Goal: Find specific page/section: Find specific page/section

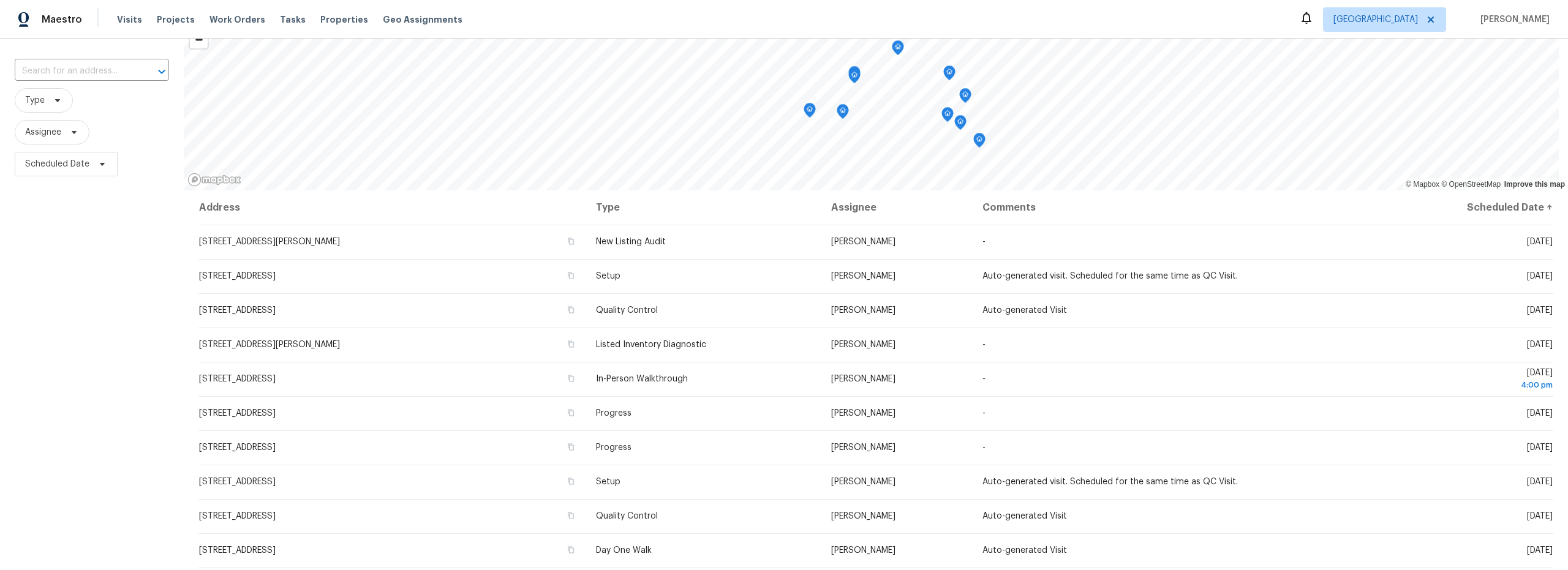
scroll to position [68, 0]
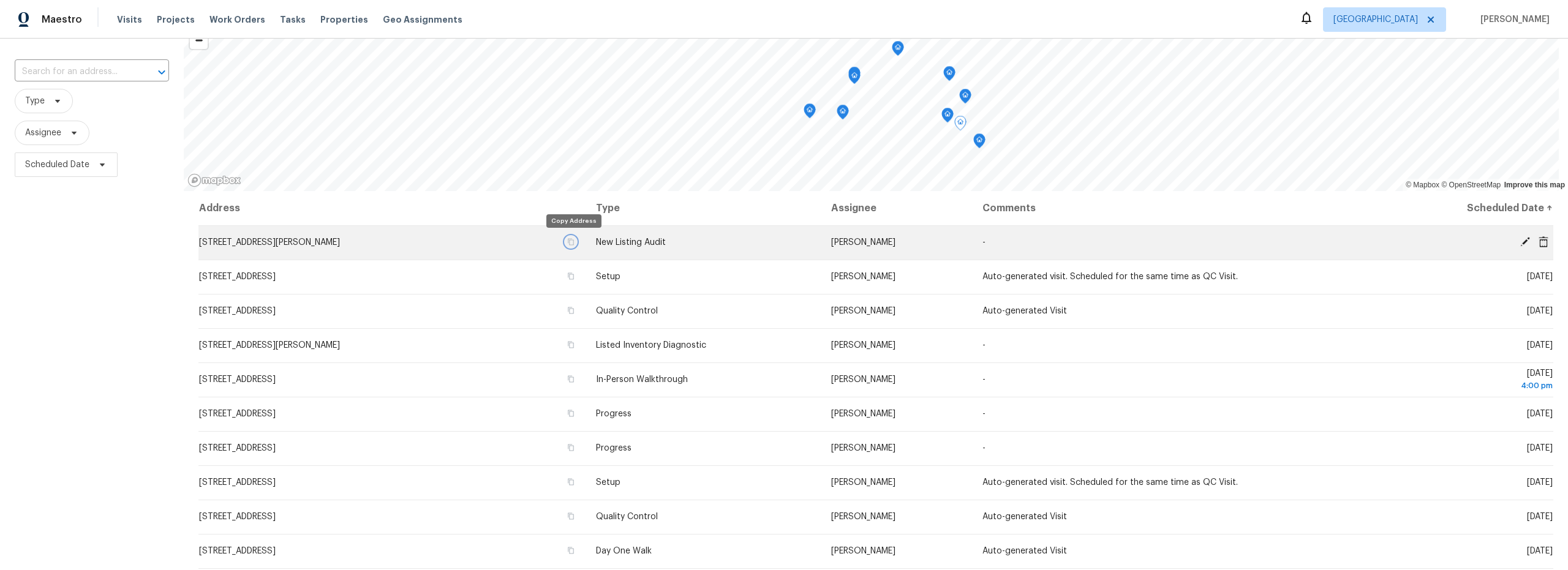
click at [575, 245] on icon "button" at bounding box center [571, 242] width 8 height 8
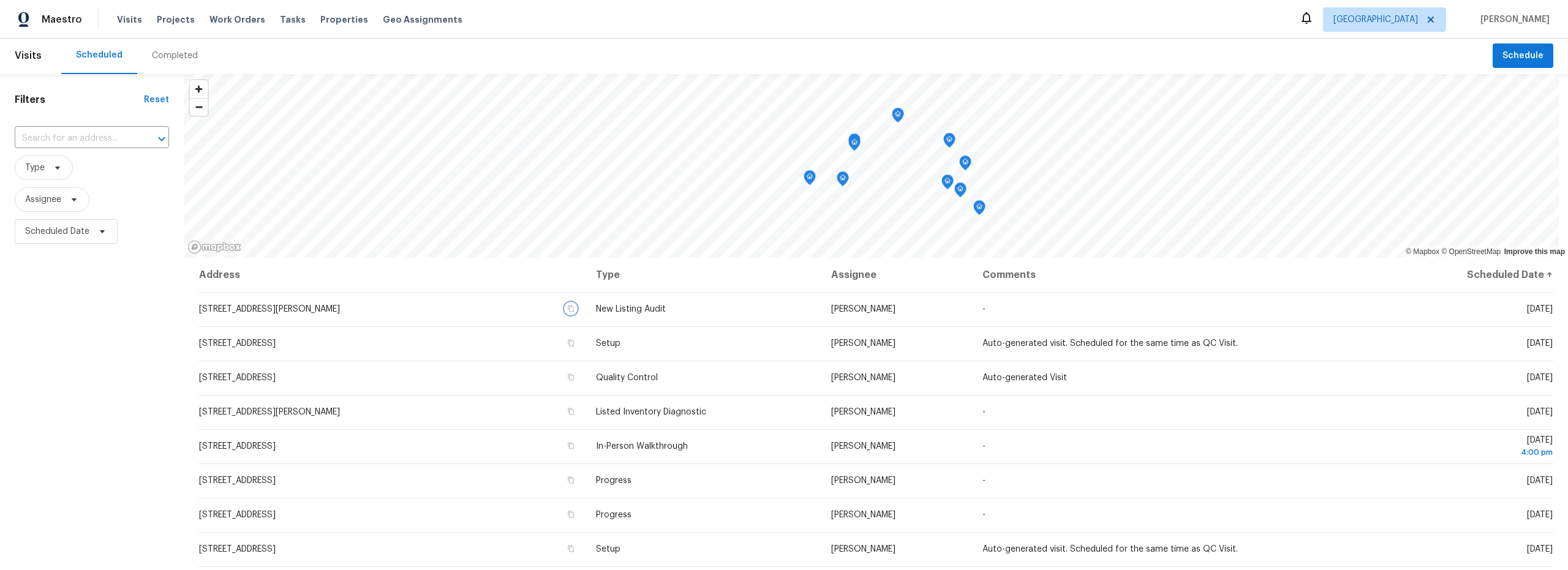
scroll to position [0, 0]
click at [159, 59] on div "Completed" at bounding box center [175, 57] width 46 height 12
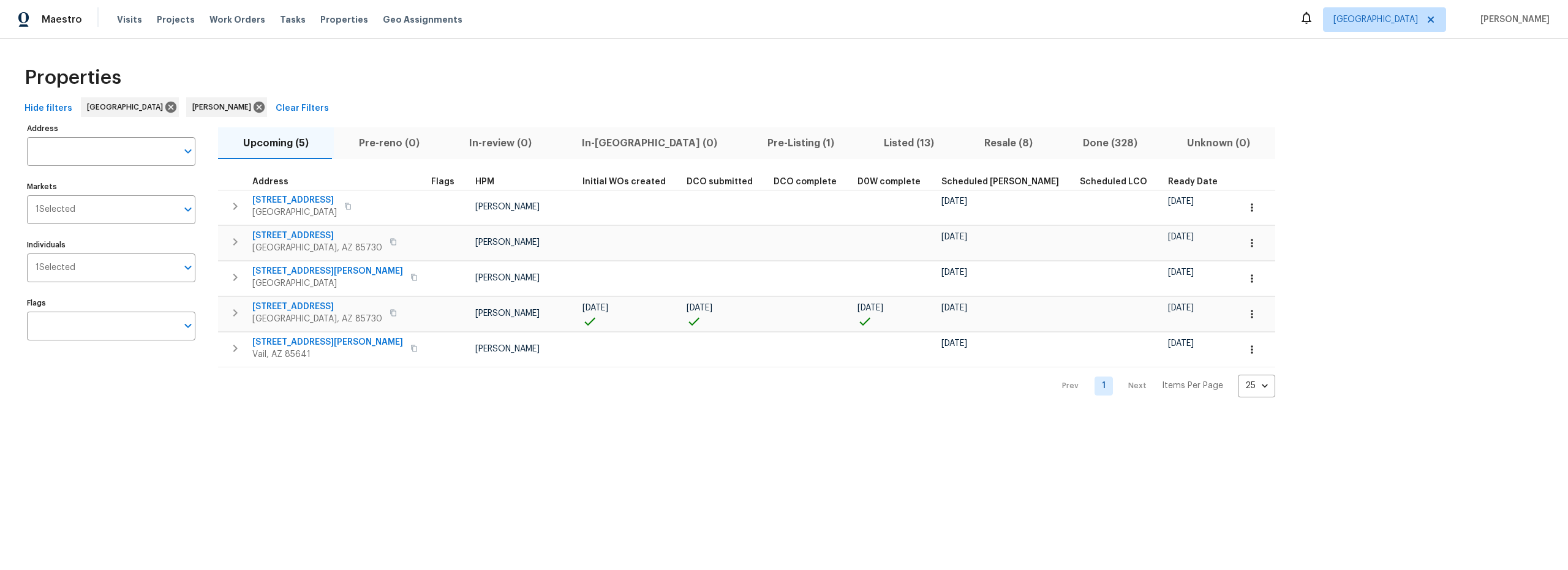
click at [866, 144] on span "Listed (13)" at bounding box center [909, 143] width 86 height 17
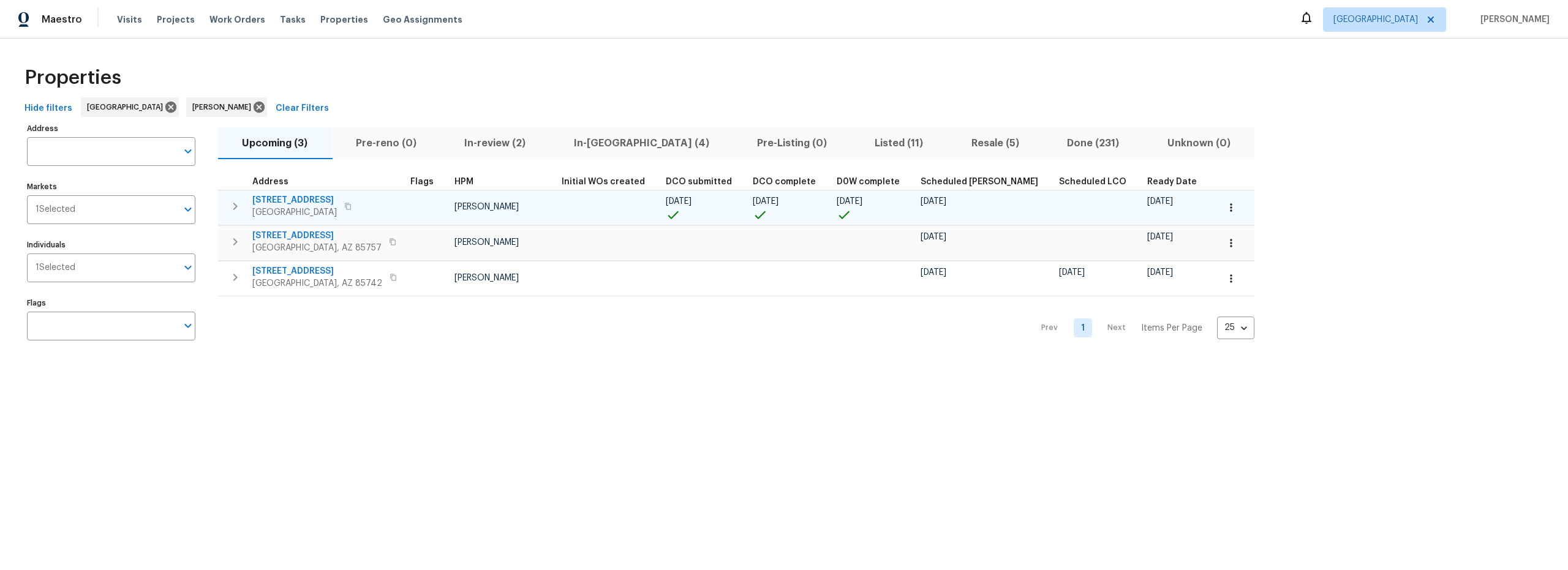
click at [300, 199] on span "[STREET_ADDRESS]" at bounding box center [295, 200] width 84 height 12
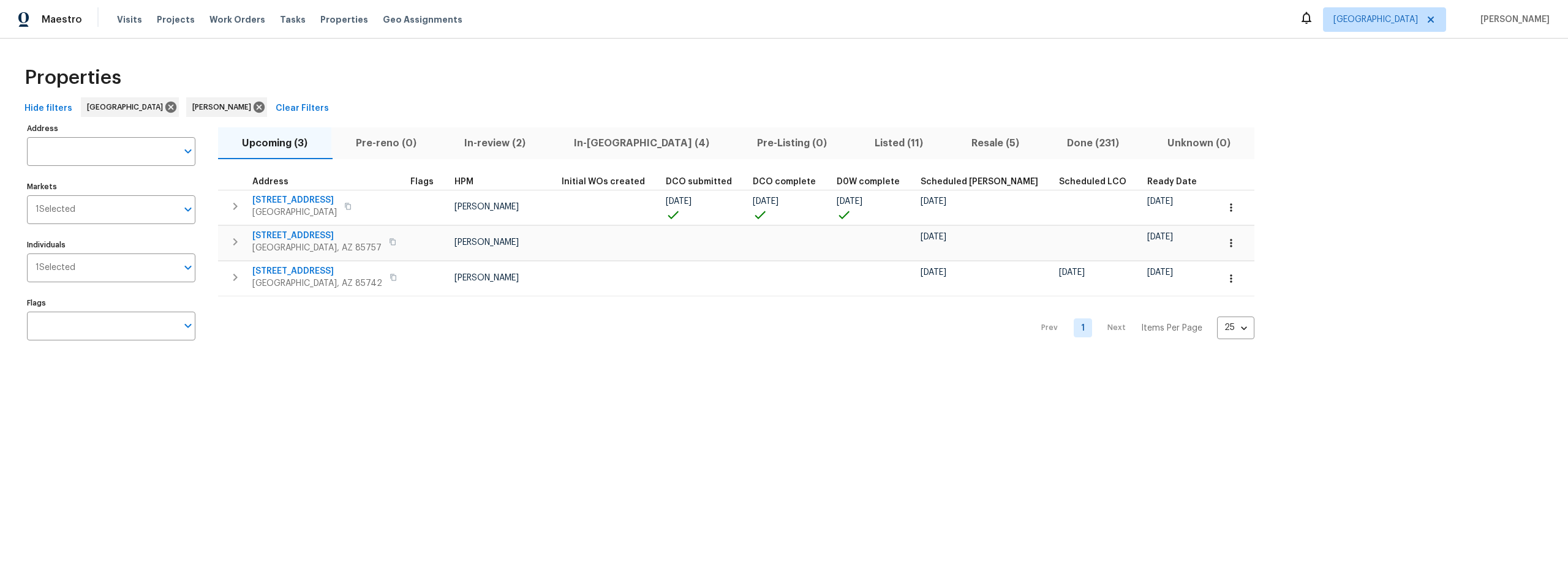
click at [592, 138] on span "In-reno (4)" at bounding box center [641, 143] width 168 height 17
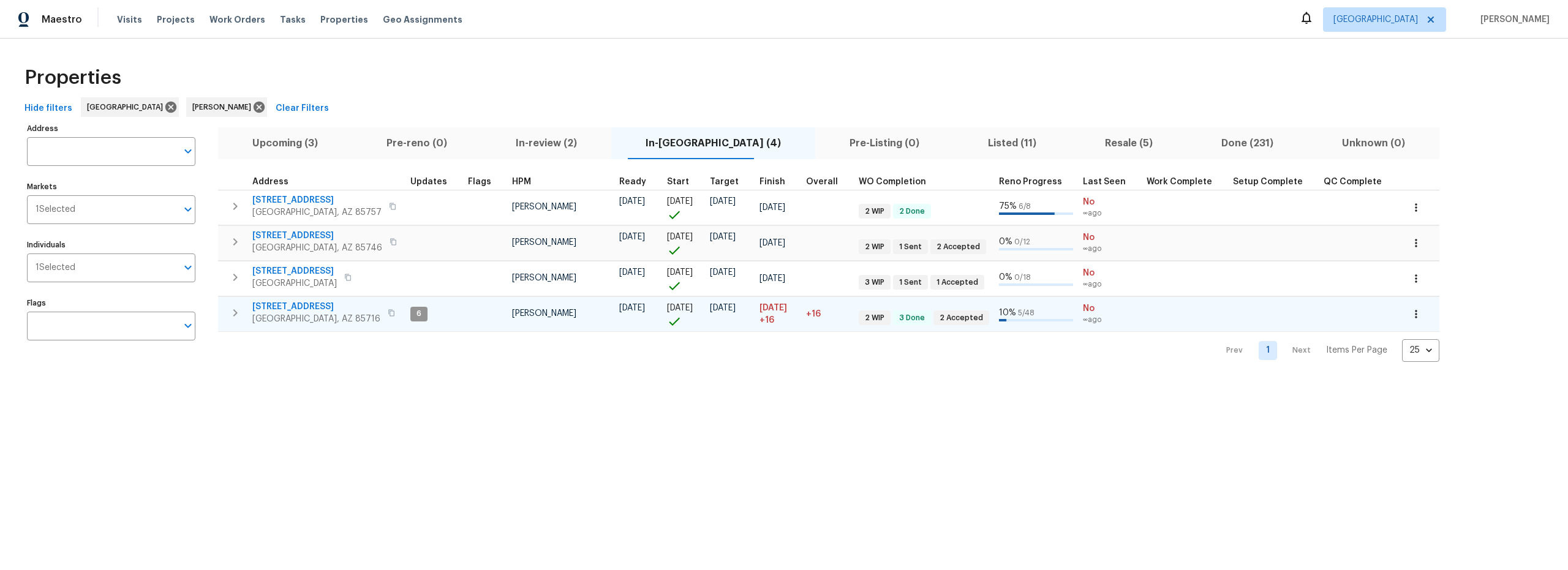
click at [311, 305] on span "3701 E 2nd St Apt A" at bounding box center [316, 306] width 128 height 12
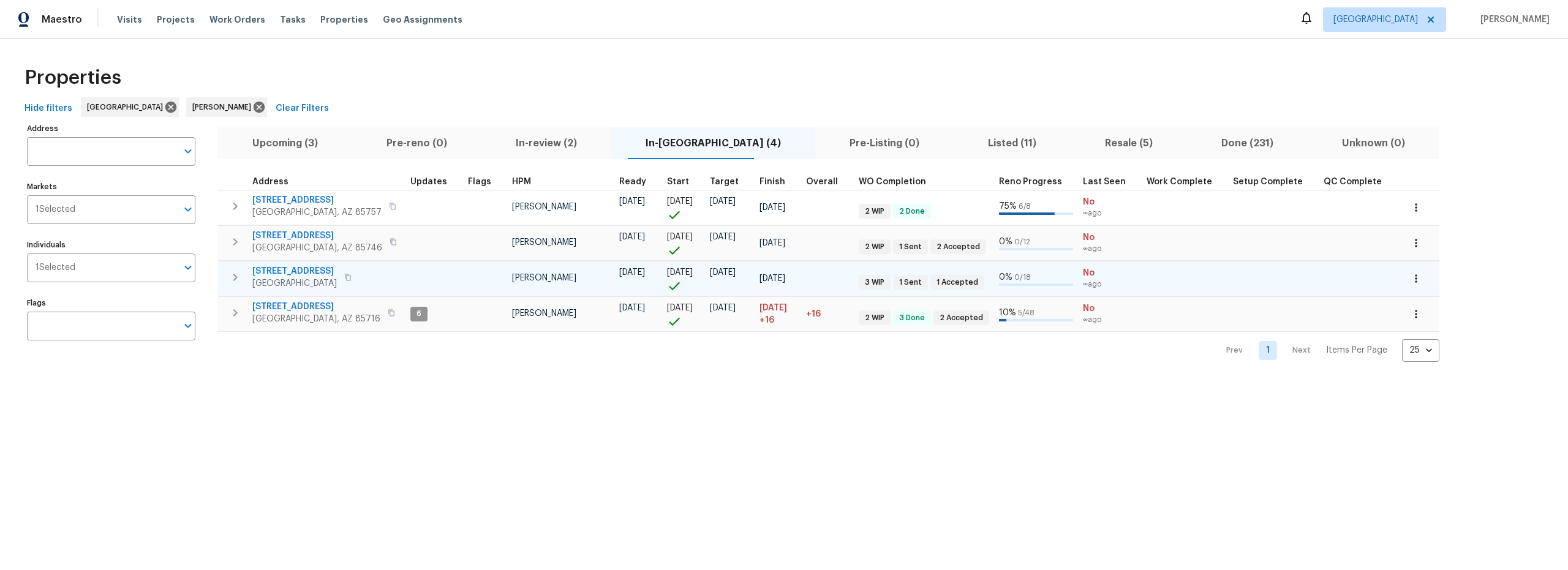
click at [318, 270] on span "1881 W Horn Mesa Pl" at bounding box center [295, 271] width 84 height 12
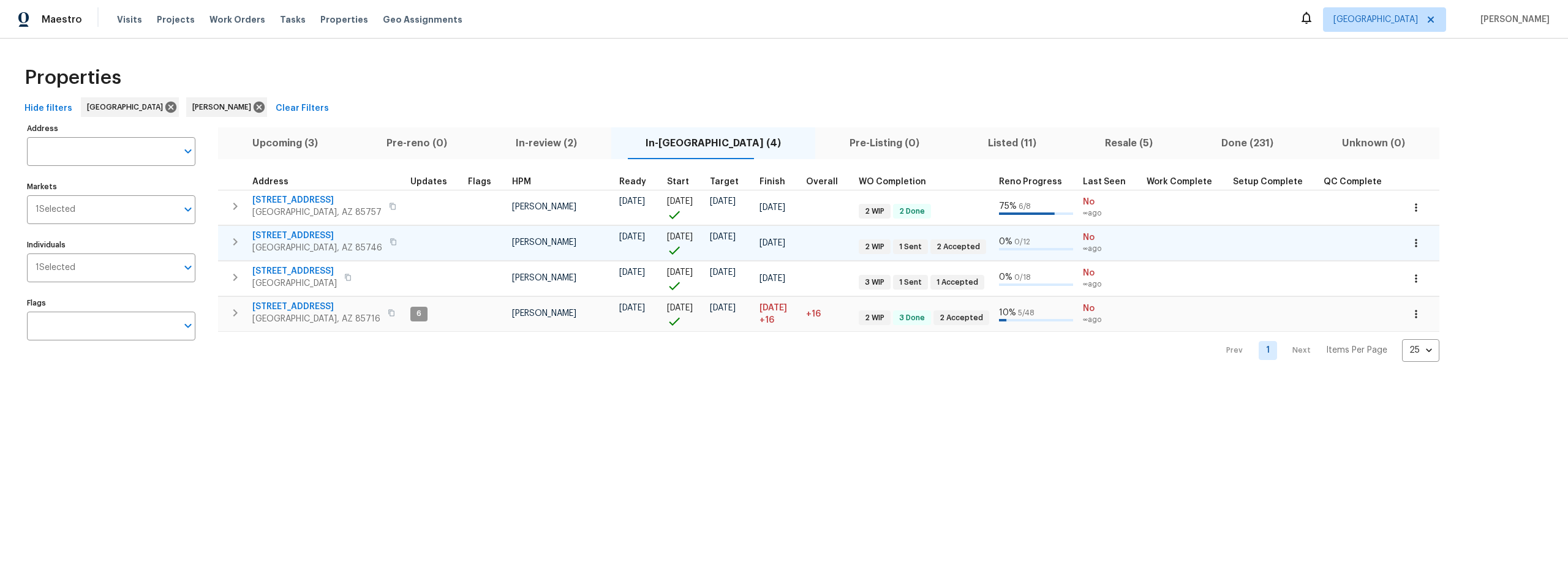
click at [312, 232] on span "7349 S Avenida Perlina" at bounding box center [318, 236] width 130 height 12
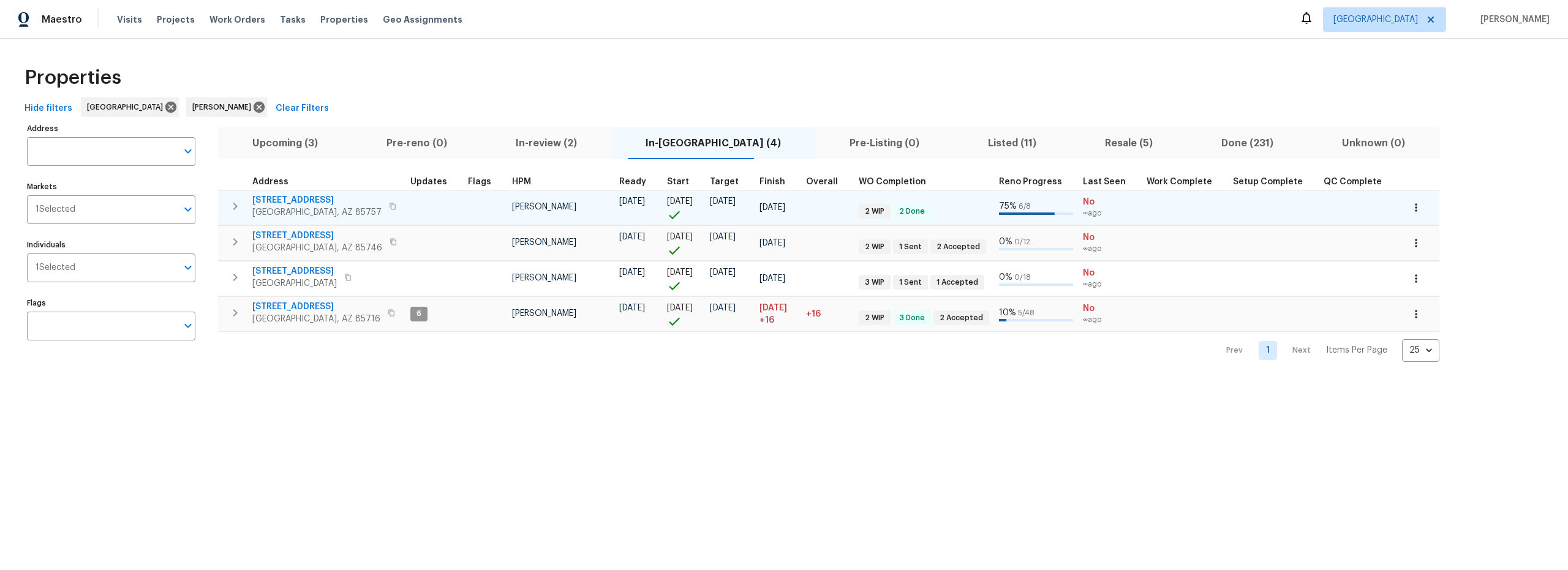
click at [336, 198] on span "6457 W Smoky Falls Way" at bounding box center [317, 200] width 129 height 12
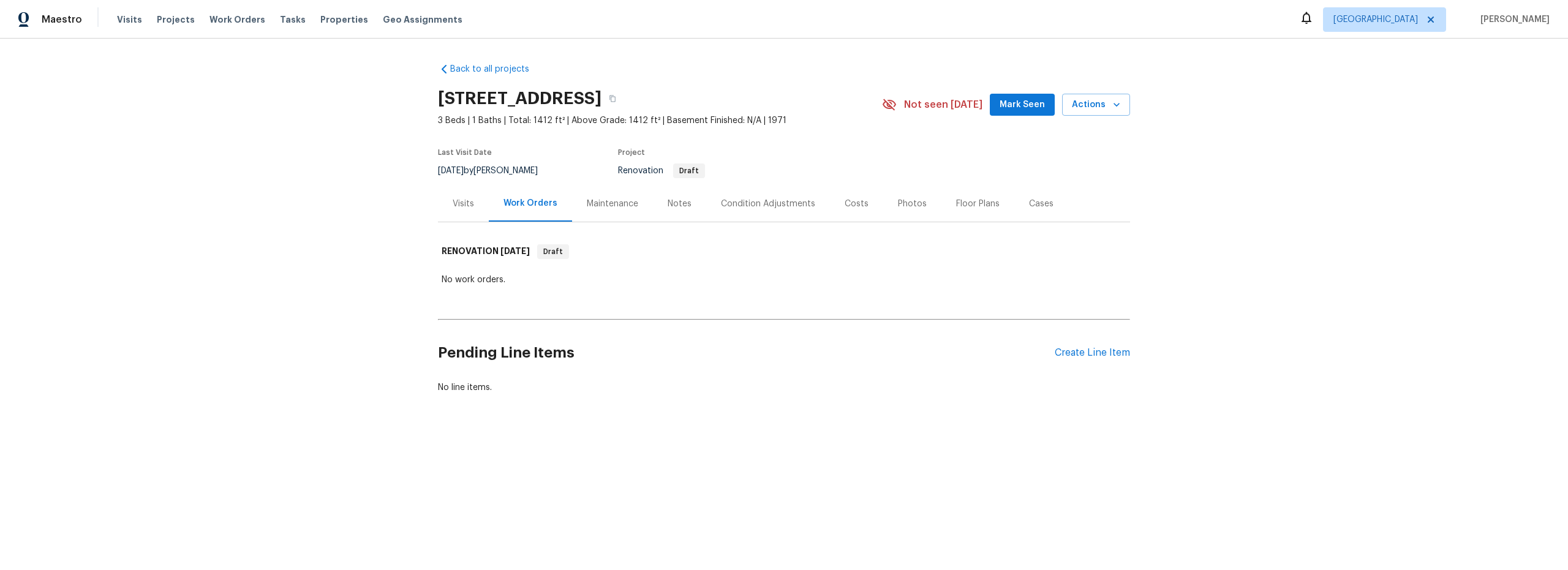
click at [672, 202] on div "Notes" at bounding box center [680, 203] width 24 height 12
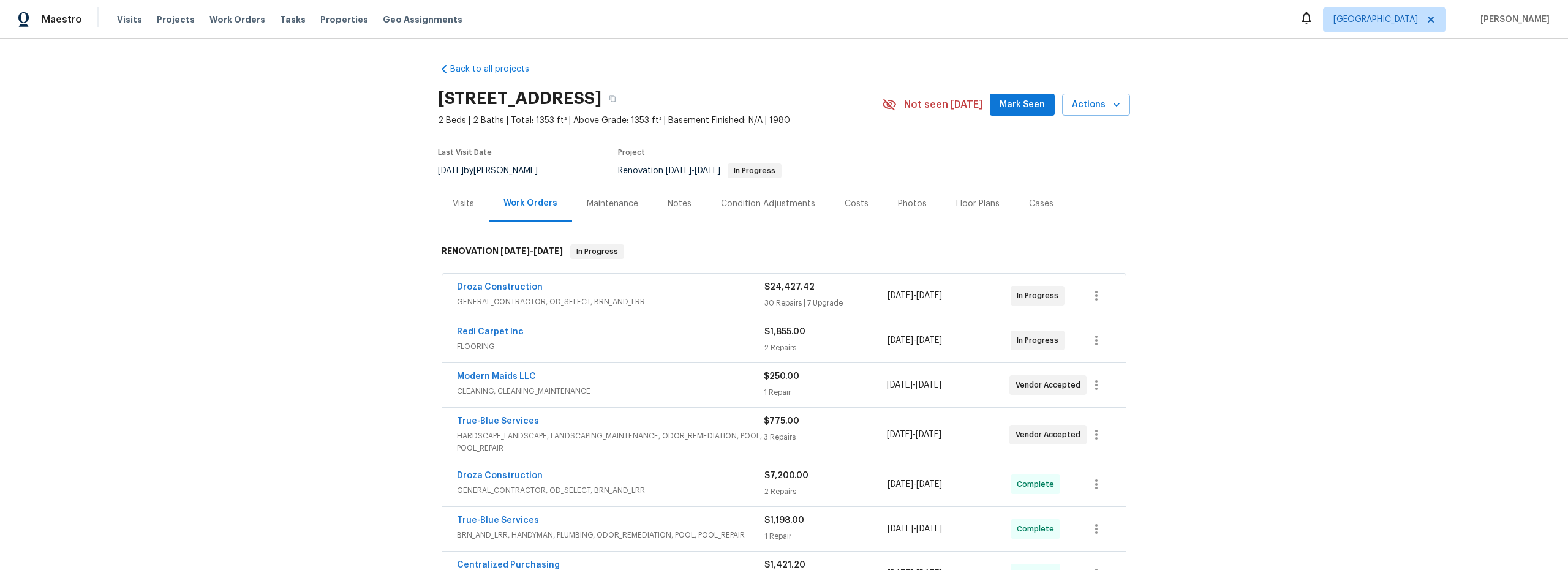
click at [673, 201] on div "Notes" at bounding box center [680, 203] width 24 height 12
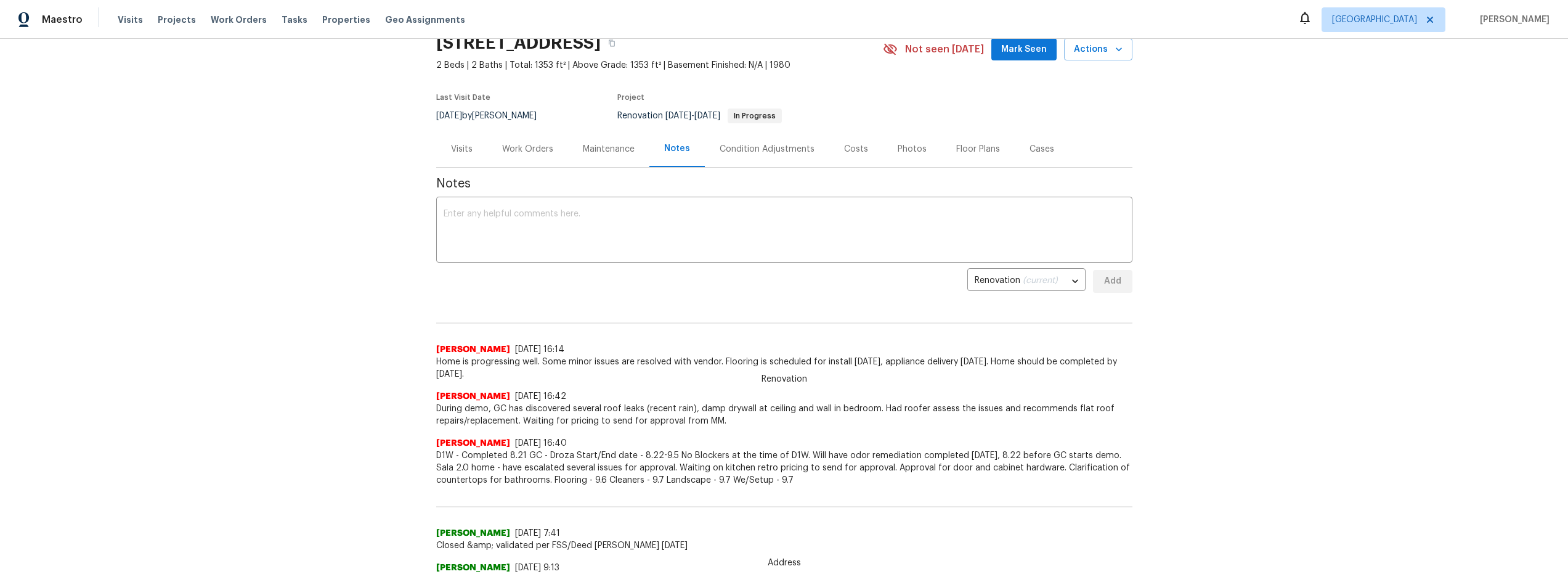
scroll to position [34, 0]
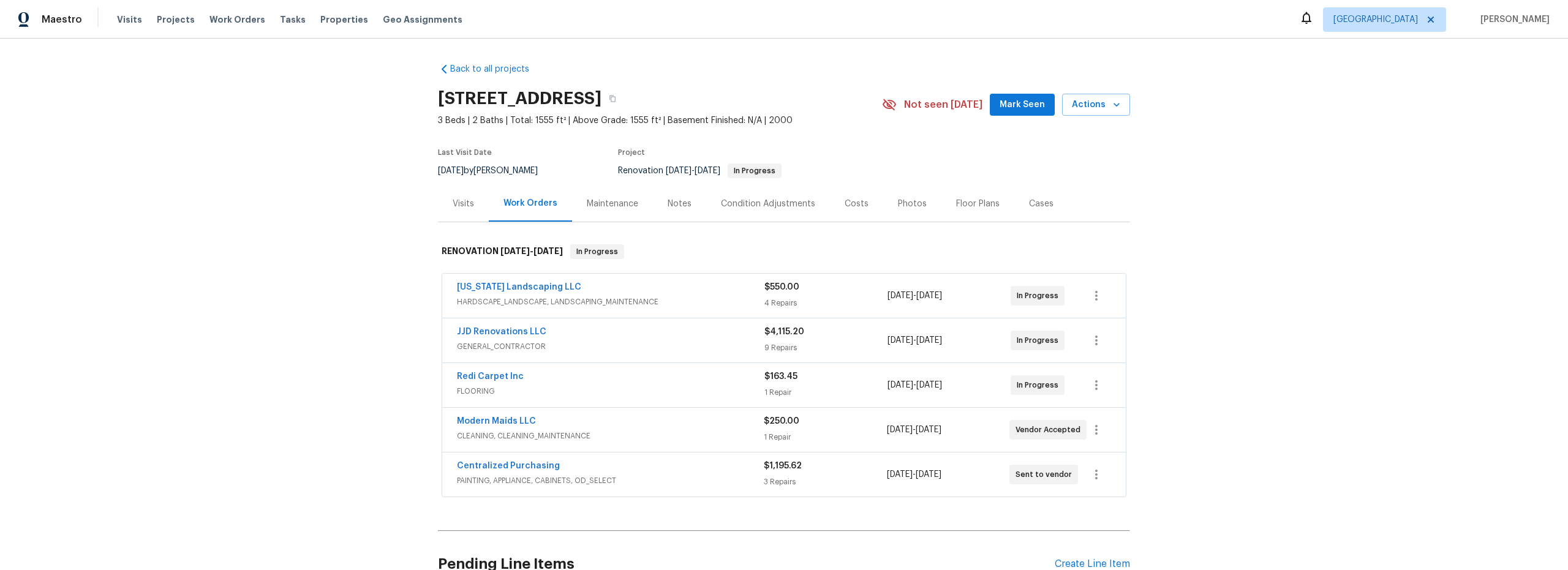
click at [674, 202] on div "Notes" at bounding box center [680, 203] width 24 height 12
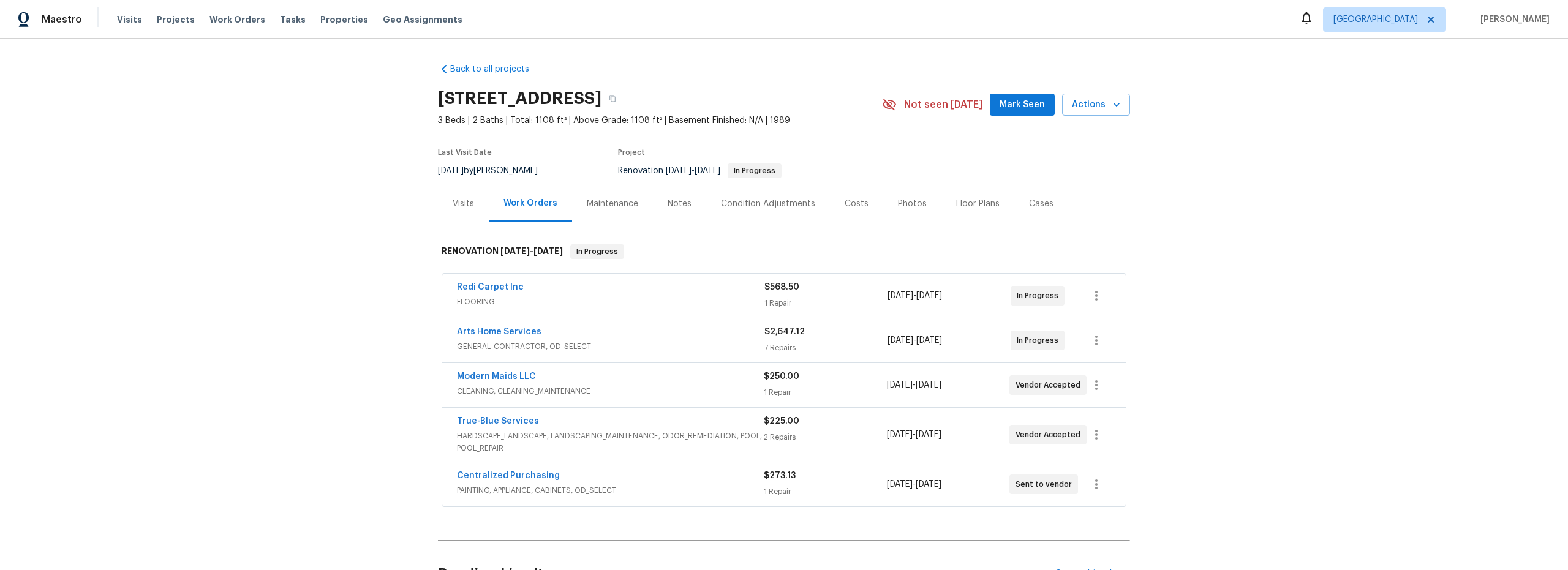
click at [678, 203] on div "Notes" at bounding box center [680, 203] width 24 height 12
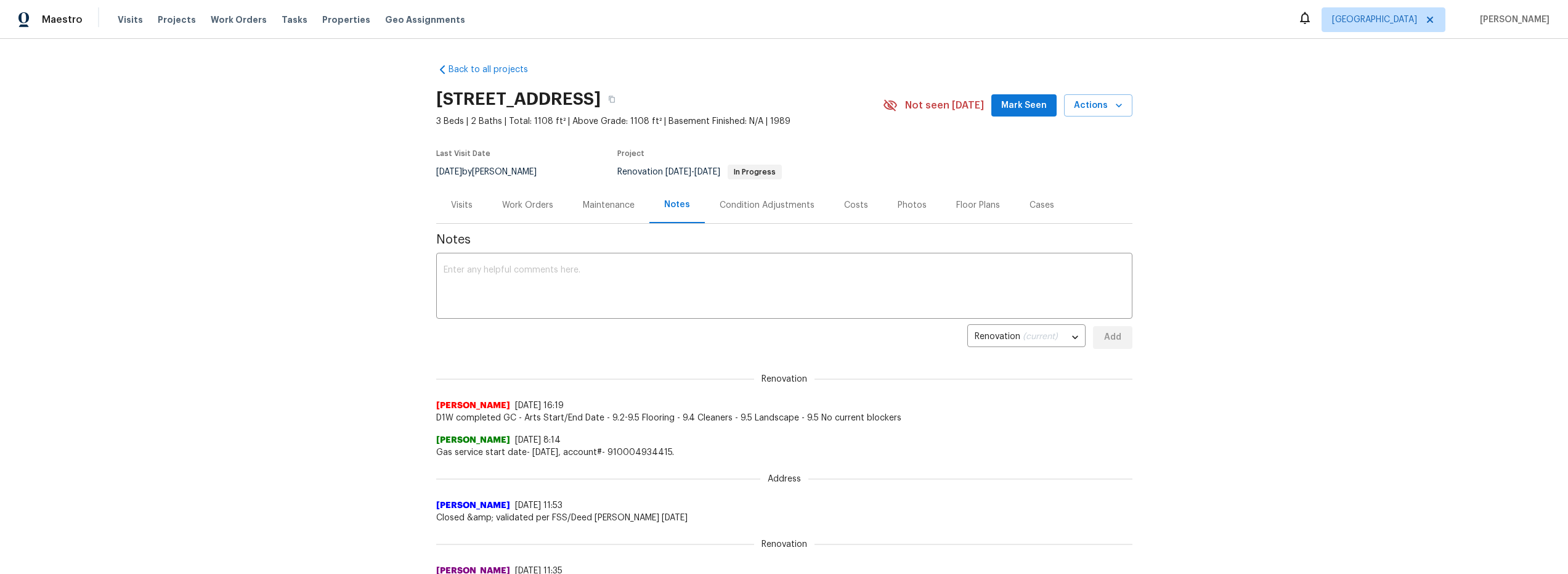
drag, startPoint x: 516, startPoint y: 204, endPoint x: 526, endPoint y: 209, distance: 11.2
click at [517, 204] on div "Work Orders" at bounding box center [527, 205] width 51 height 12
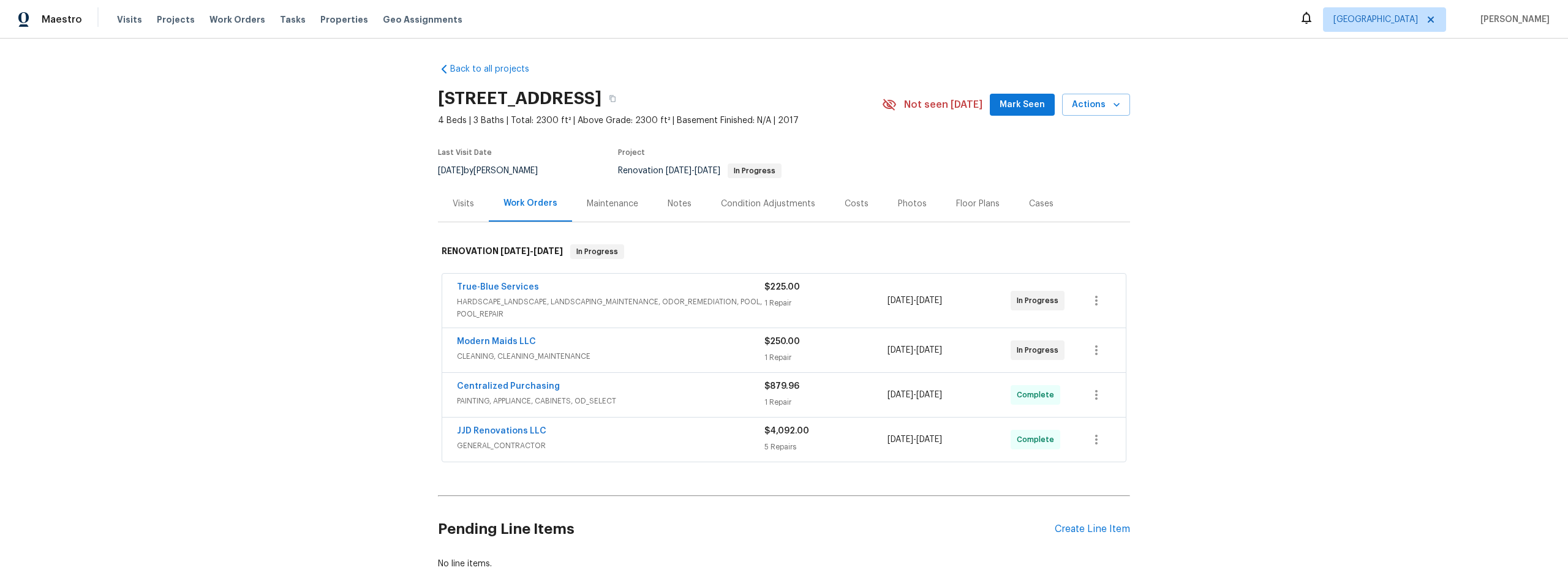
click at [673, 202] on div "Notes" at bounding box center [680, 203] width 24 height 12
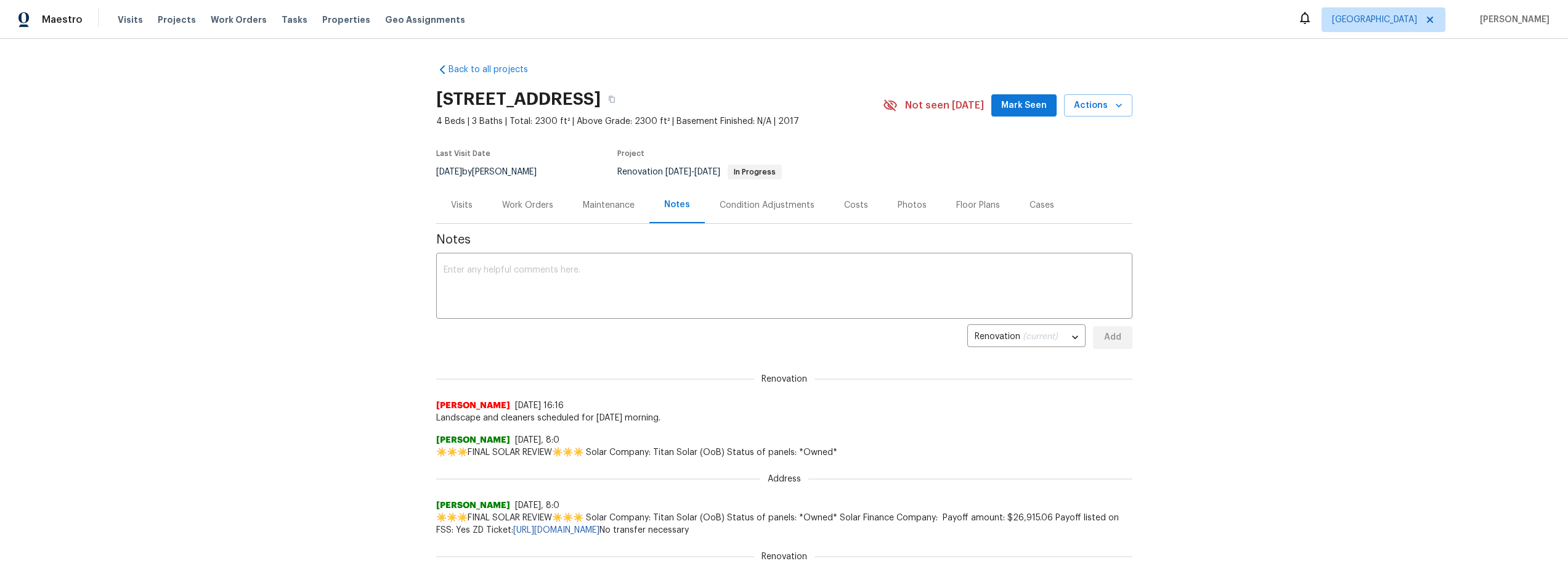
click at [524, 204] on div "Work Orders" at bounding box center [527, 205] width 51 height 12
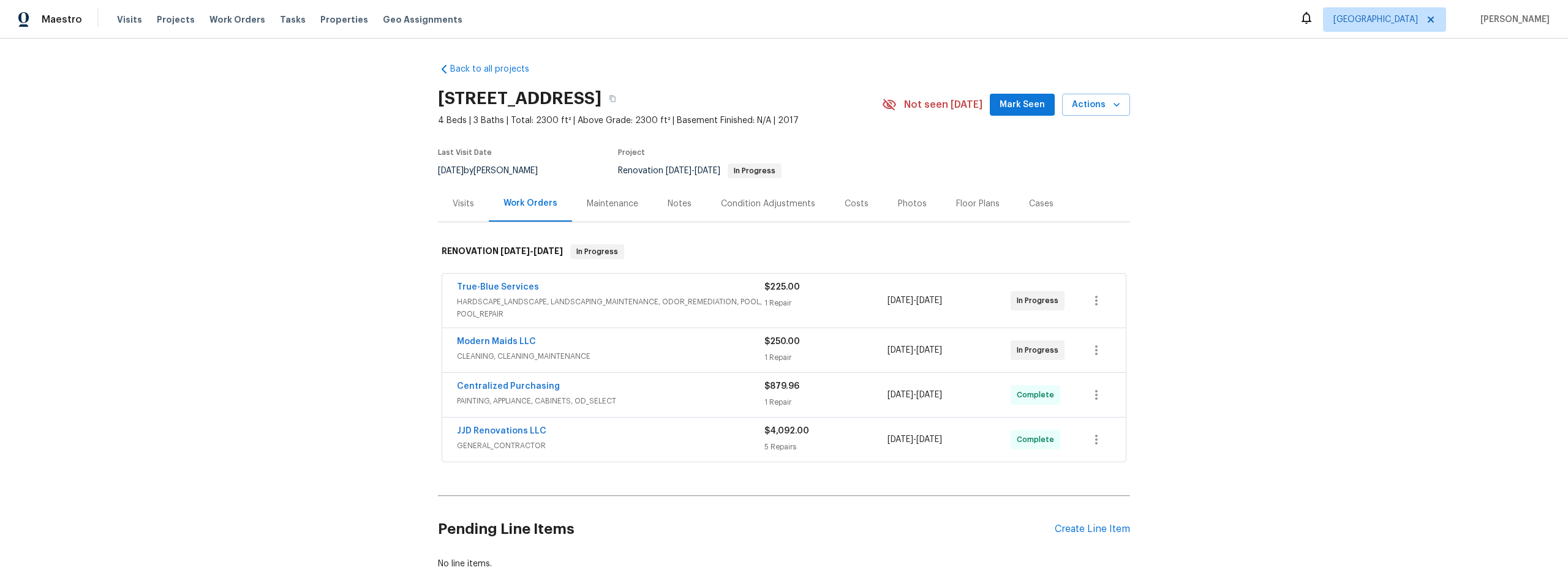
click at [692, 444] on span "GENERAL_CONTRACTOR" at bounding box center [610, 445] width 307 height 12
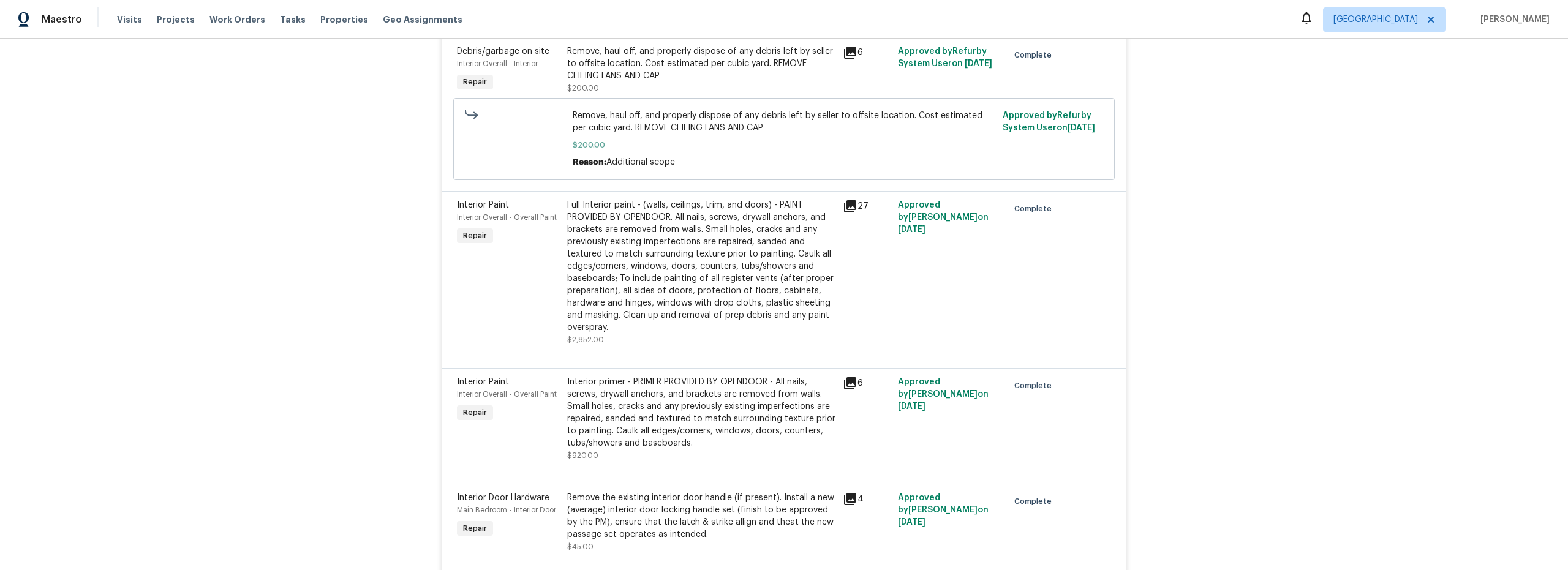
scroll to position [933, 0]
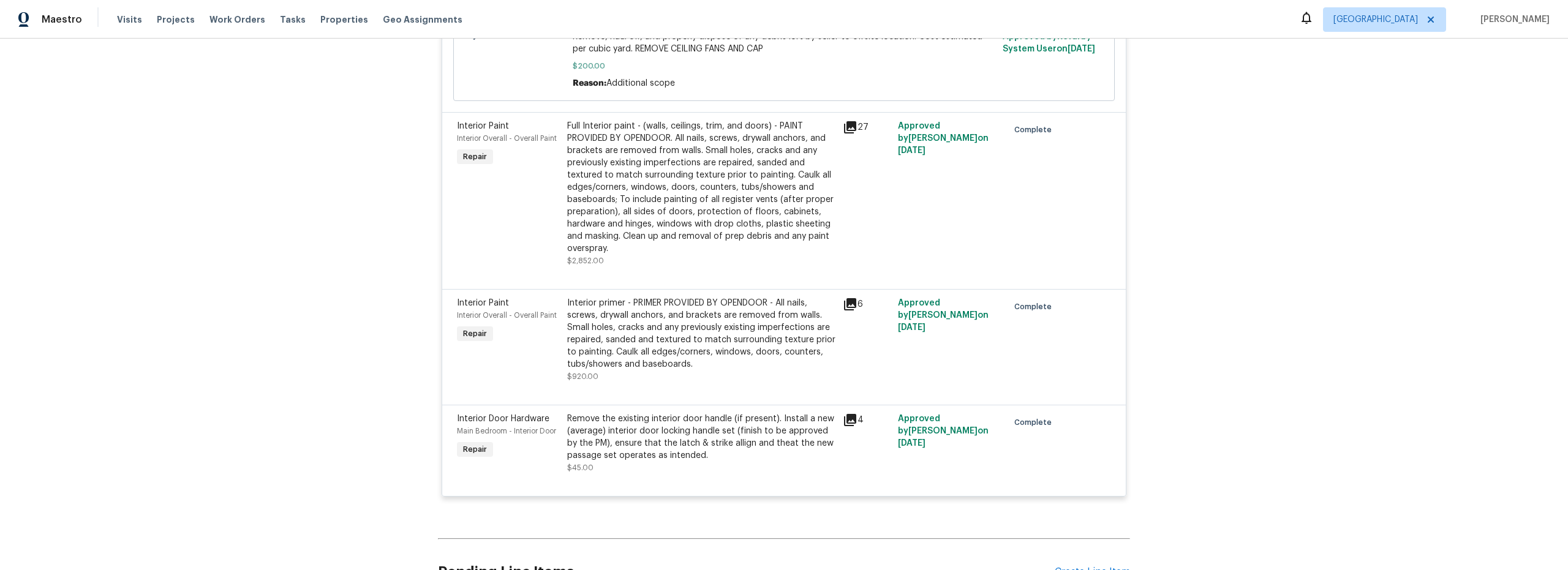
click at [753, 460] on div "Remove the existing interior door handle (if present). Install a new (average) …" at bounding box center [701, 437] width 268 height 49
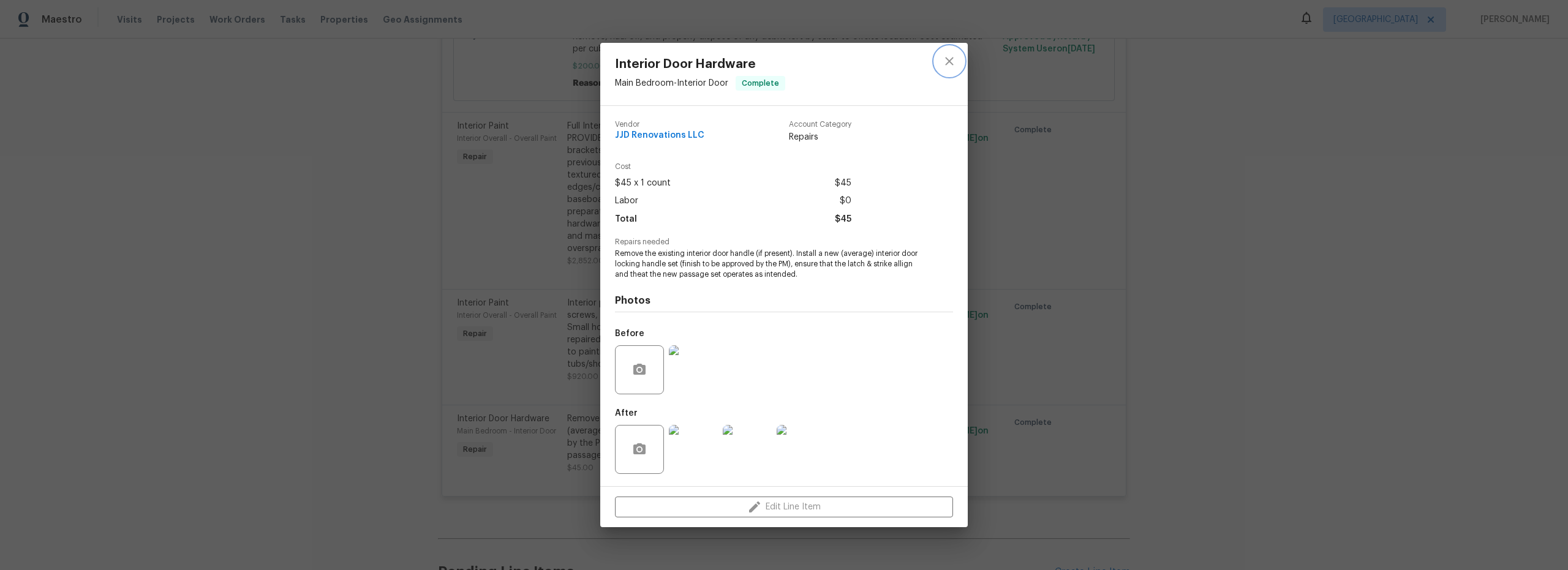
click at [952, 62] on icon "close" at bounding box center [949, 61] width 14 height 14
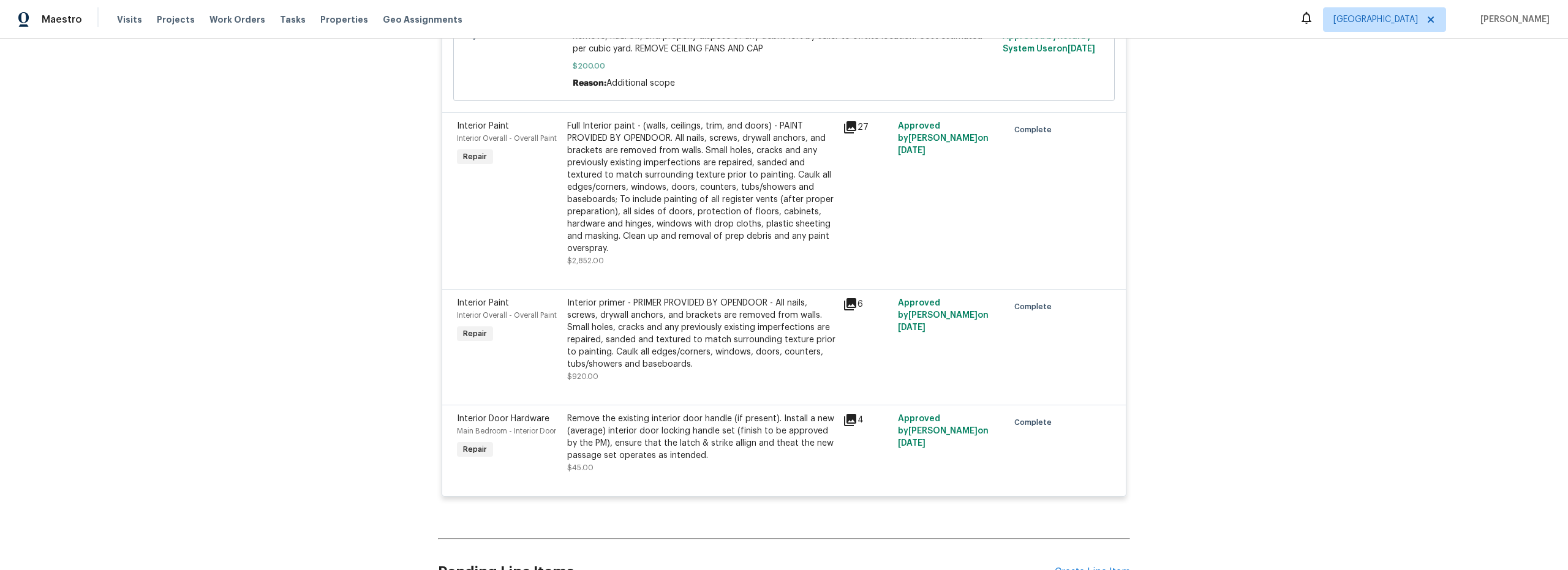
click at [670, 249] on div "Full Interior paint - (walls, ceilings, trim, and doors) - PAINT PROVIDED BY OP…" at bounding box center [701, 188] width 268 height 135
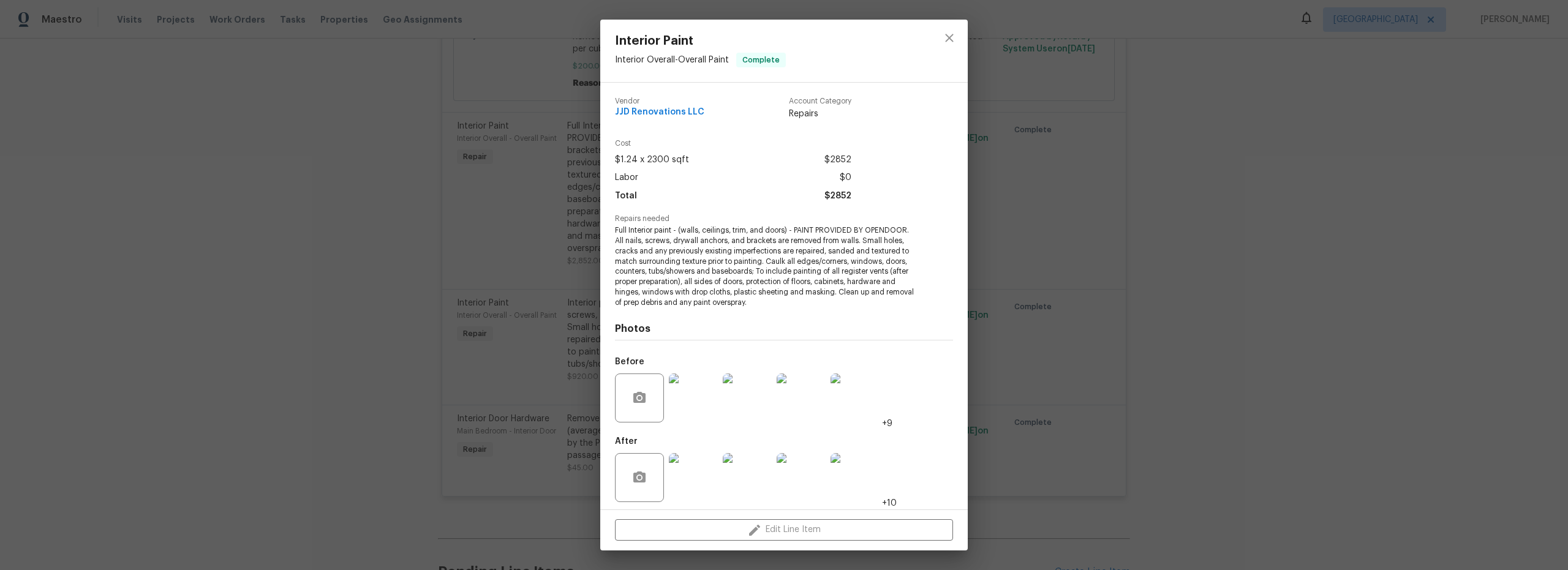
click at [695, 480] on img at bounding box center [694, 477] width 49 height 49
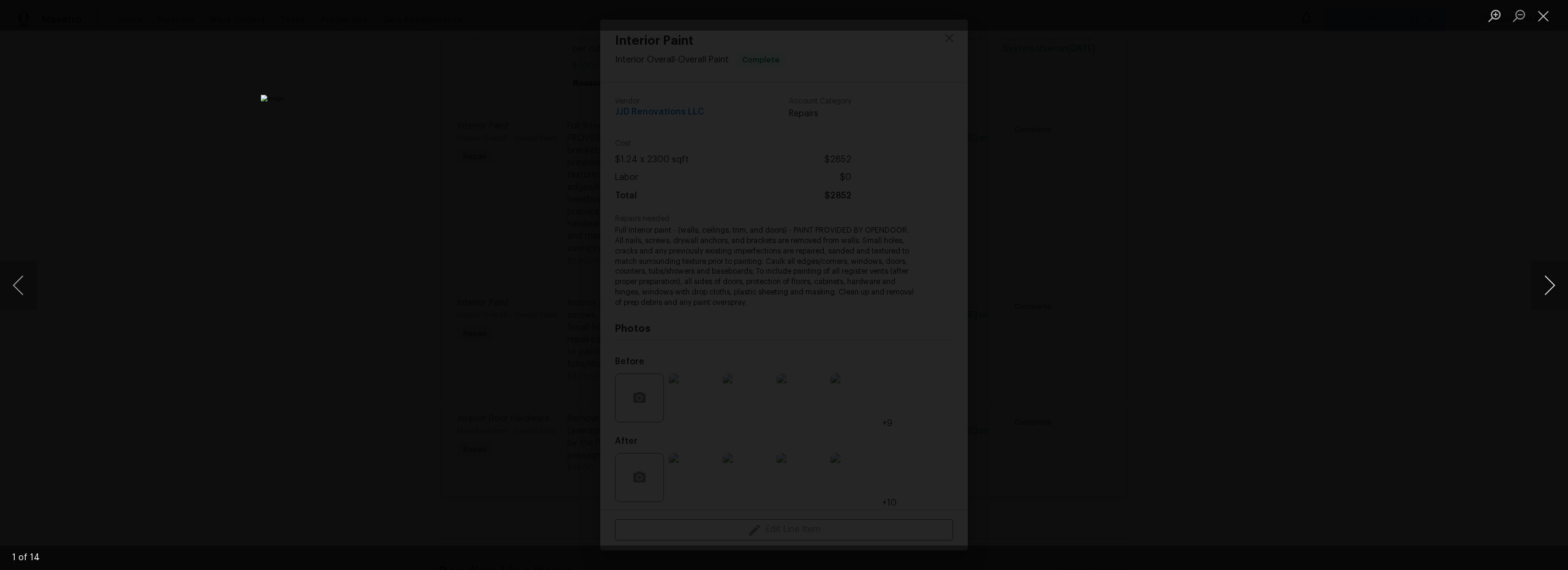
click at [1543, 287] on button "Next image" at bounding box center [1550, 285] width 37 height 49
click at [1544, 287] on button "Next image" at bounding box center [1550, 285] width 37 height 49
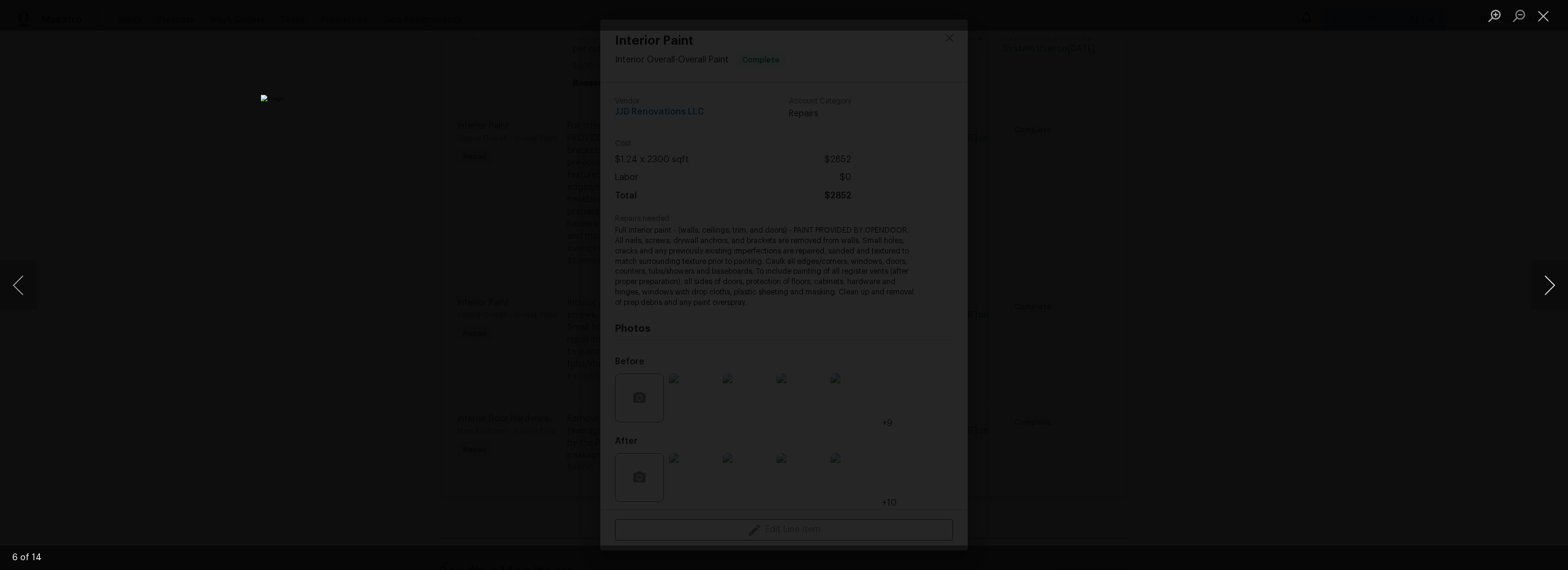
click at [1544, 287] on button "Next image" at bounding box center [1550, 285] width 37 height 49
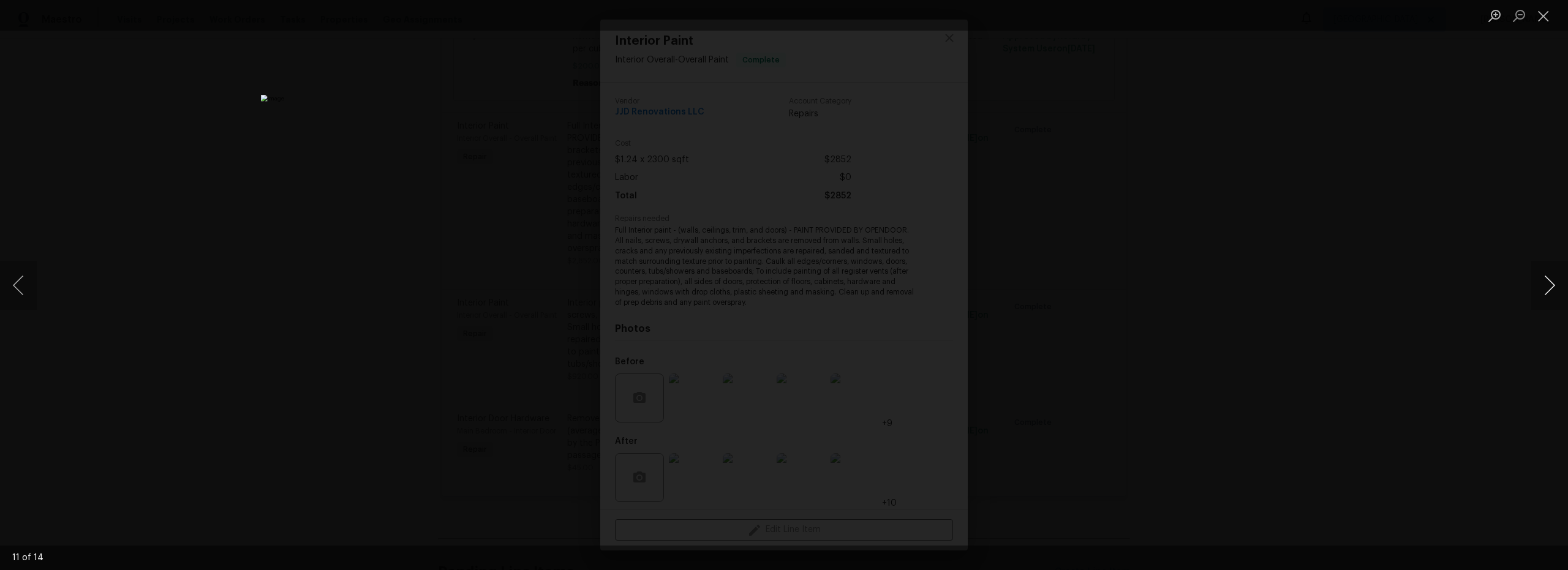
click at [1544, 287] on button "Next image" at bounding box center [1550, 285] width 37 height 49
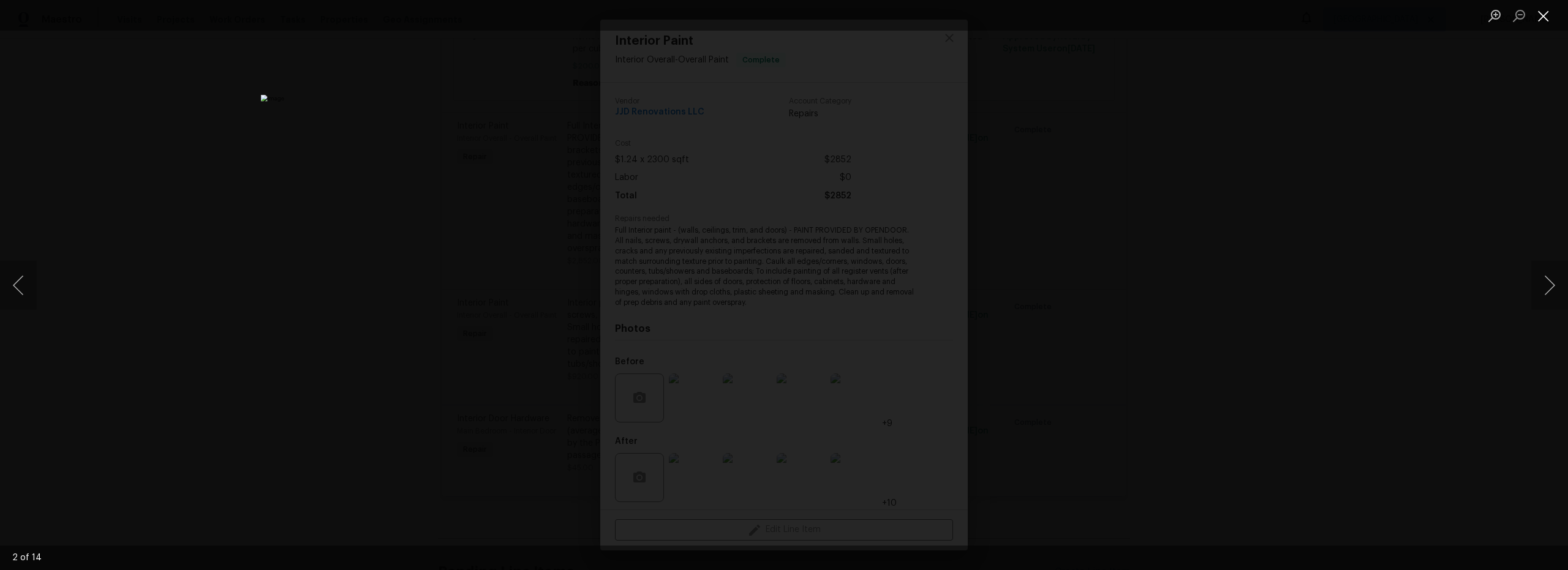
click at [1545, 18] on button "Close lightbox" at bounding box center [1543, 16] width 25 height 21
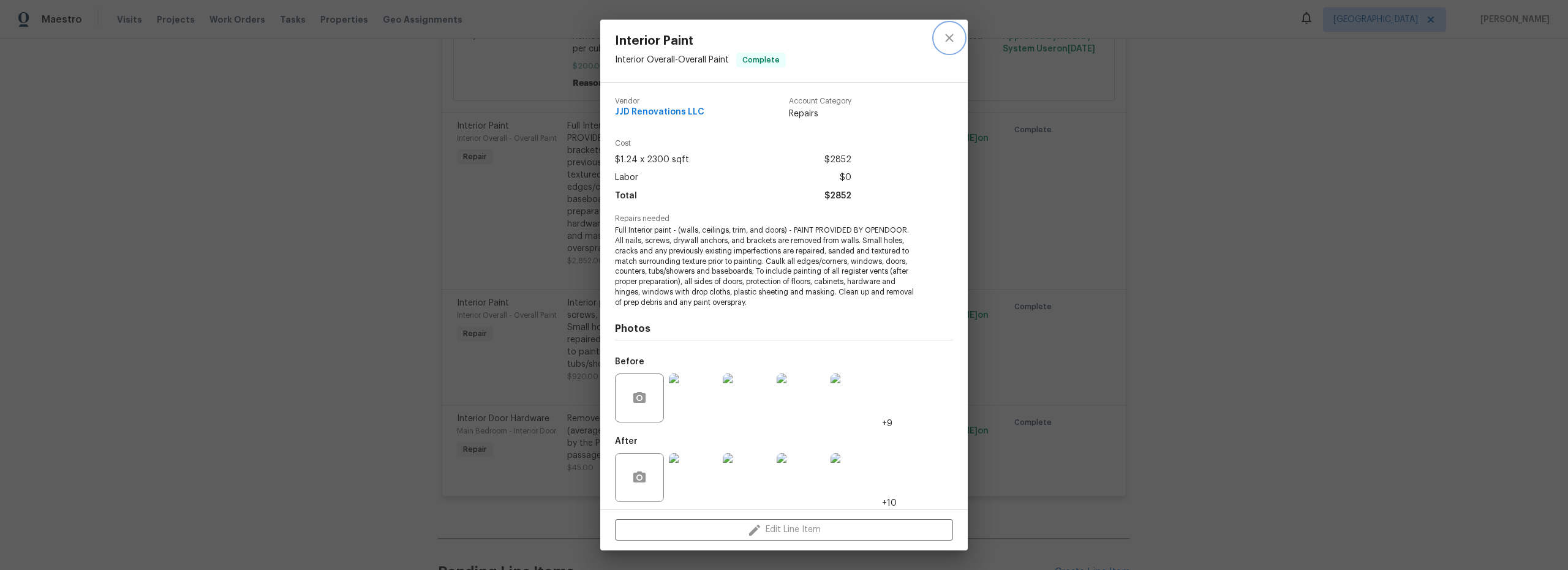
click at [954, 42] on icon "close" at bounding box center [949, 38] width 14 height 14
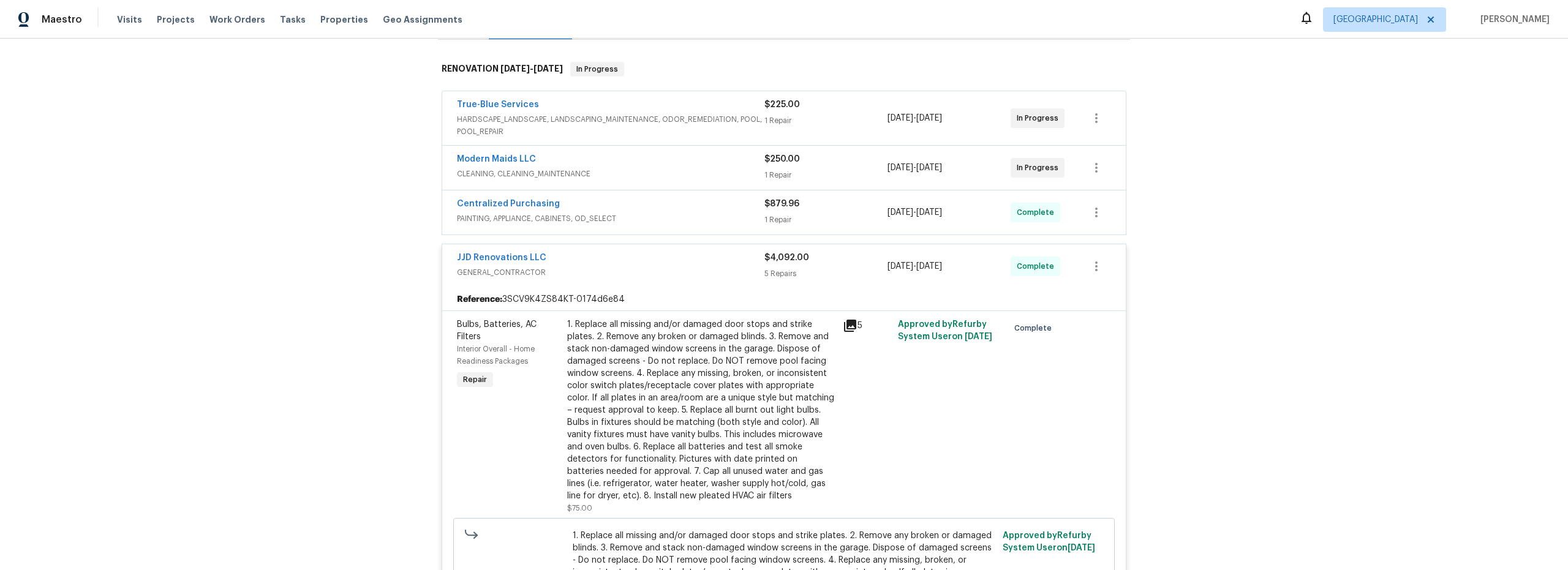
scroll to position [57, 0]
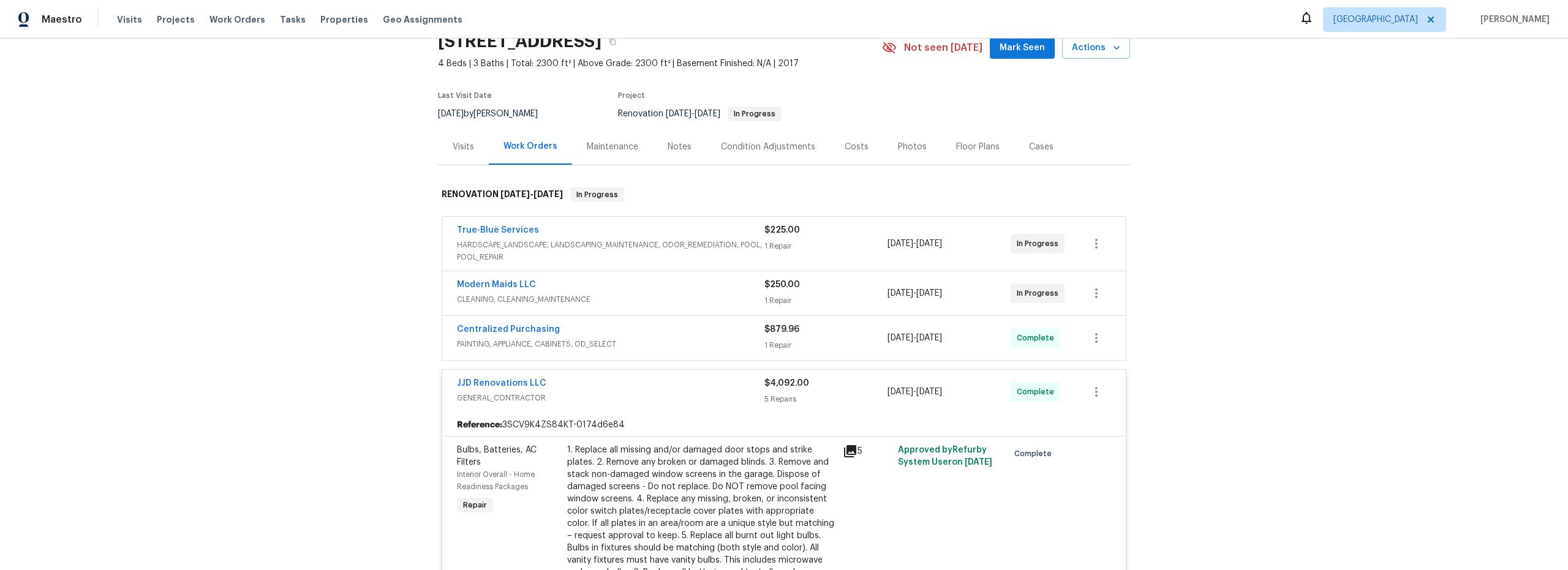
click at [847, 149] on div "Costs" at bounding box center [857, 147] width 24 height 12
